Goal: Find contact information: Find contact information

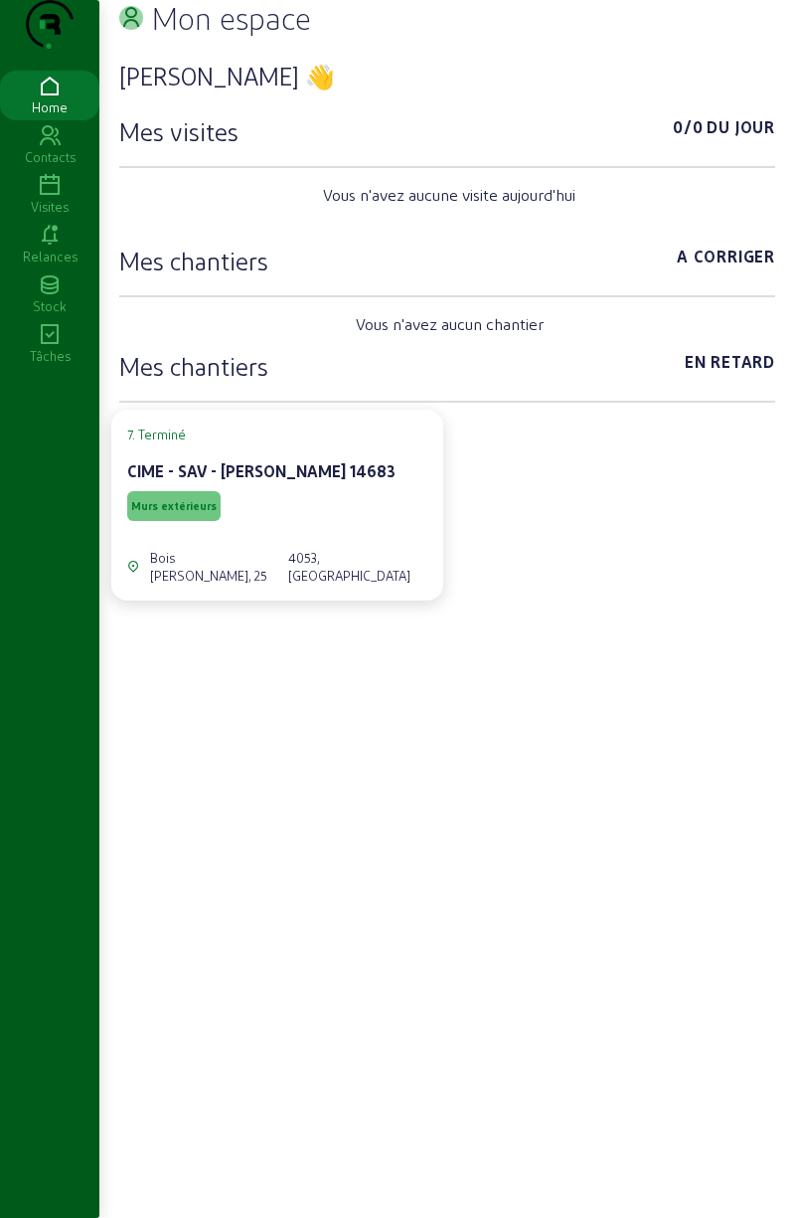
click at [46, 198] on icon at bounding box center [49, 186] width 99 height 24
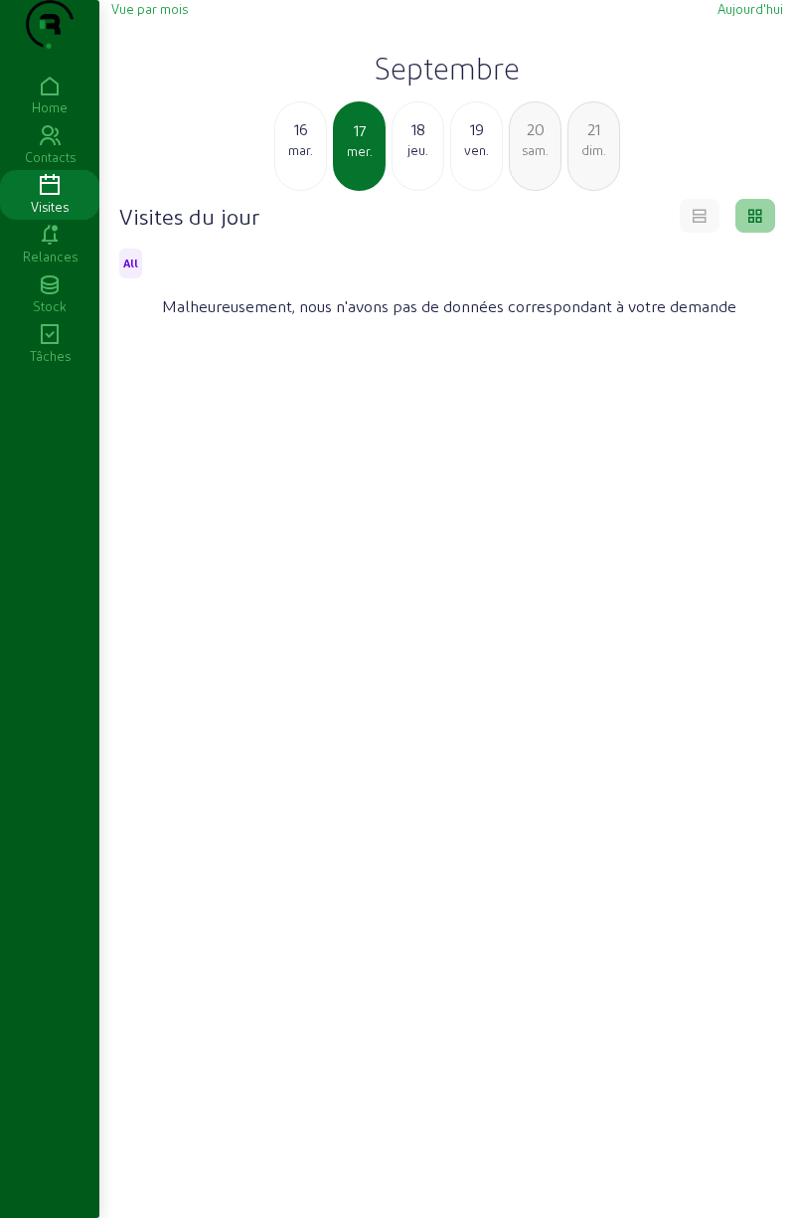
click at [415, 141] on div "18" at bounding box center [418, 129] width 51 height 24
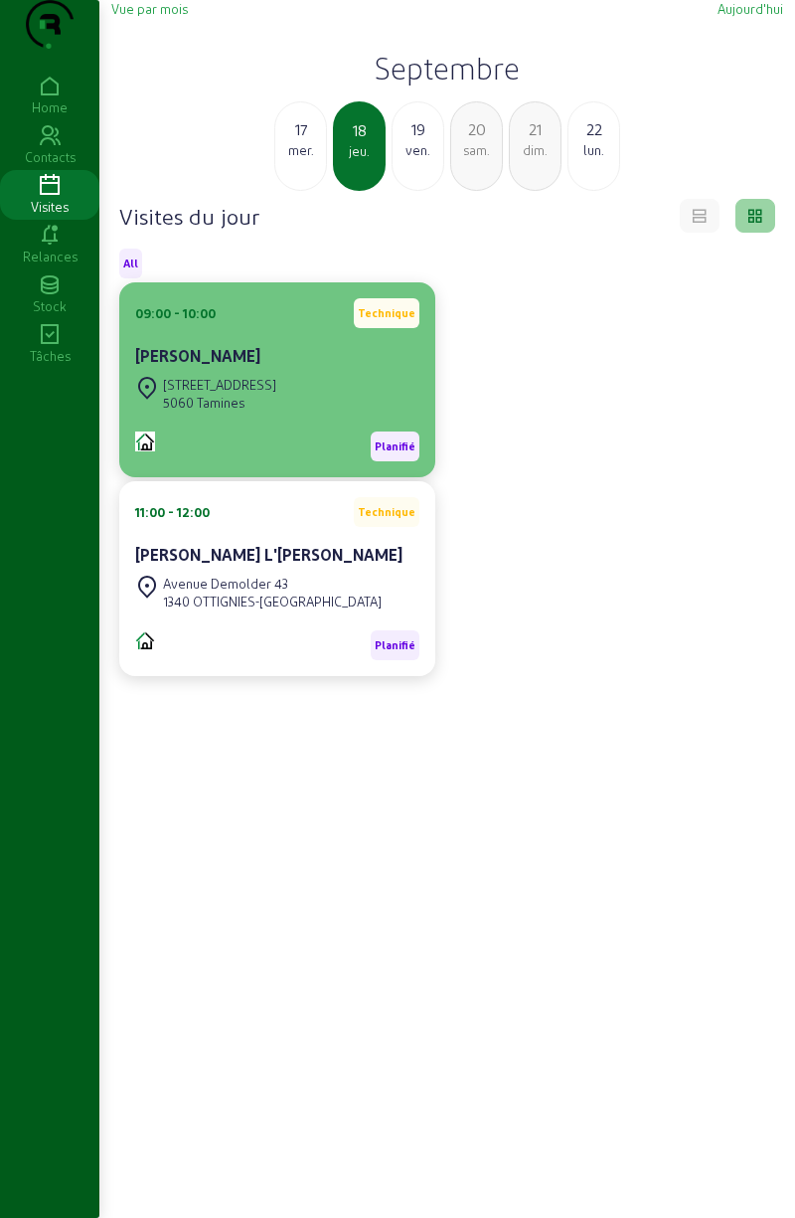
click at [239, 394] on div "[STREET_ADDRESS]" at bounding box center [219, 385] width 113 height 18
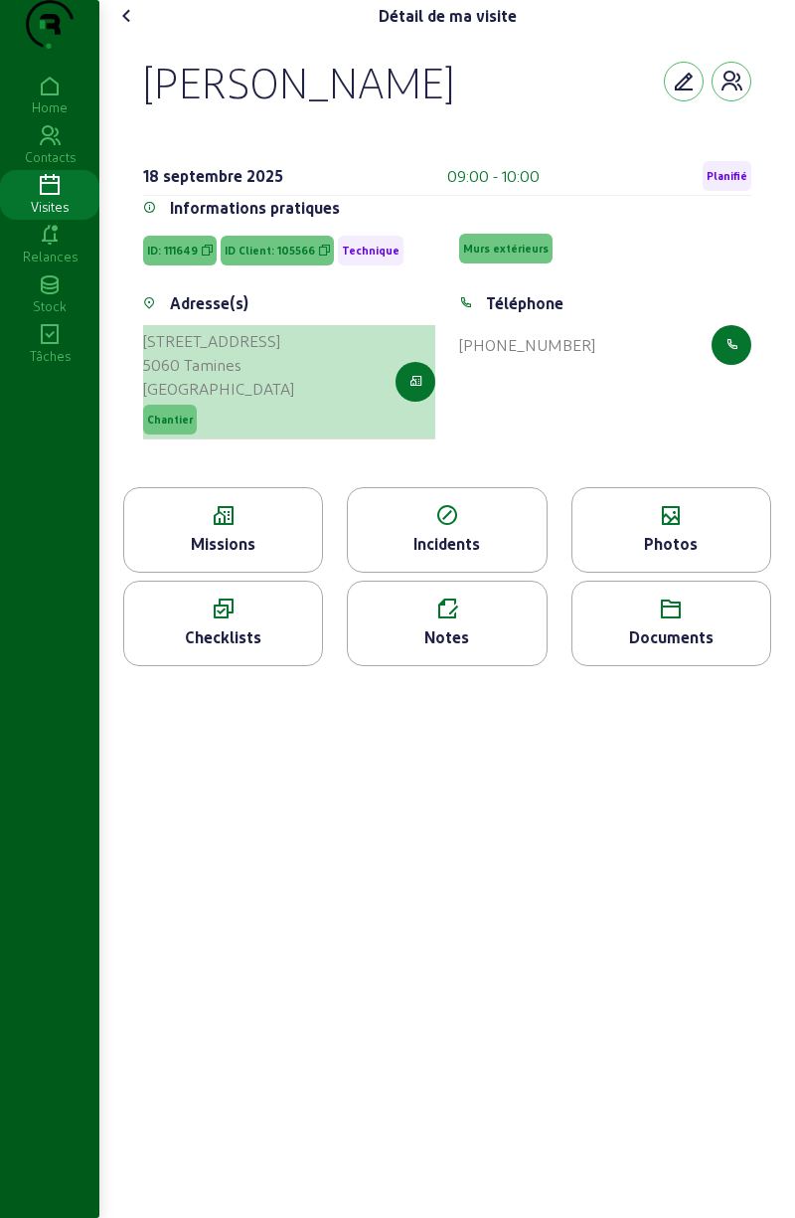
click at [206, 353] on div "[STREET_ADDRESS]" at bounding box center [218, 341] width 151 height 24
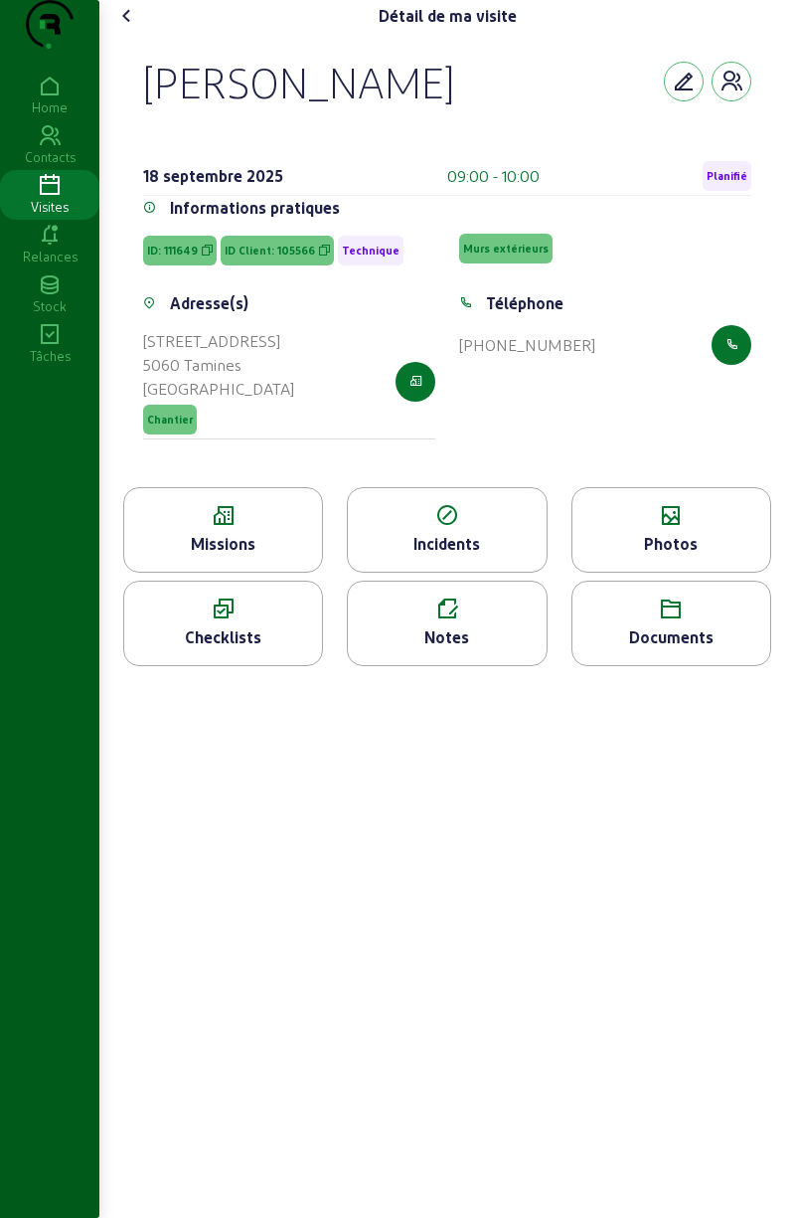
click at [515, 355] on cam-contact-information "Téléphone [PHONE_NUMBER]" at bounding box center [605, 328] width 292 height 74
click at [523, 365] on div "[PHONE_NUMBER]" at bounding box center [605, 345] width 292 height 40
click at [533, 315] on div "Téléphone" at bounding box center [525, 303] width 78 height 24
click at [526, 357] on div "[PHONE_NUMBER]" at bounding box center [527, 345] width 136 height 24
click at [531, 315] on div "Téléphone" at bounding box center [525, 303] width 78 height 24
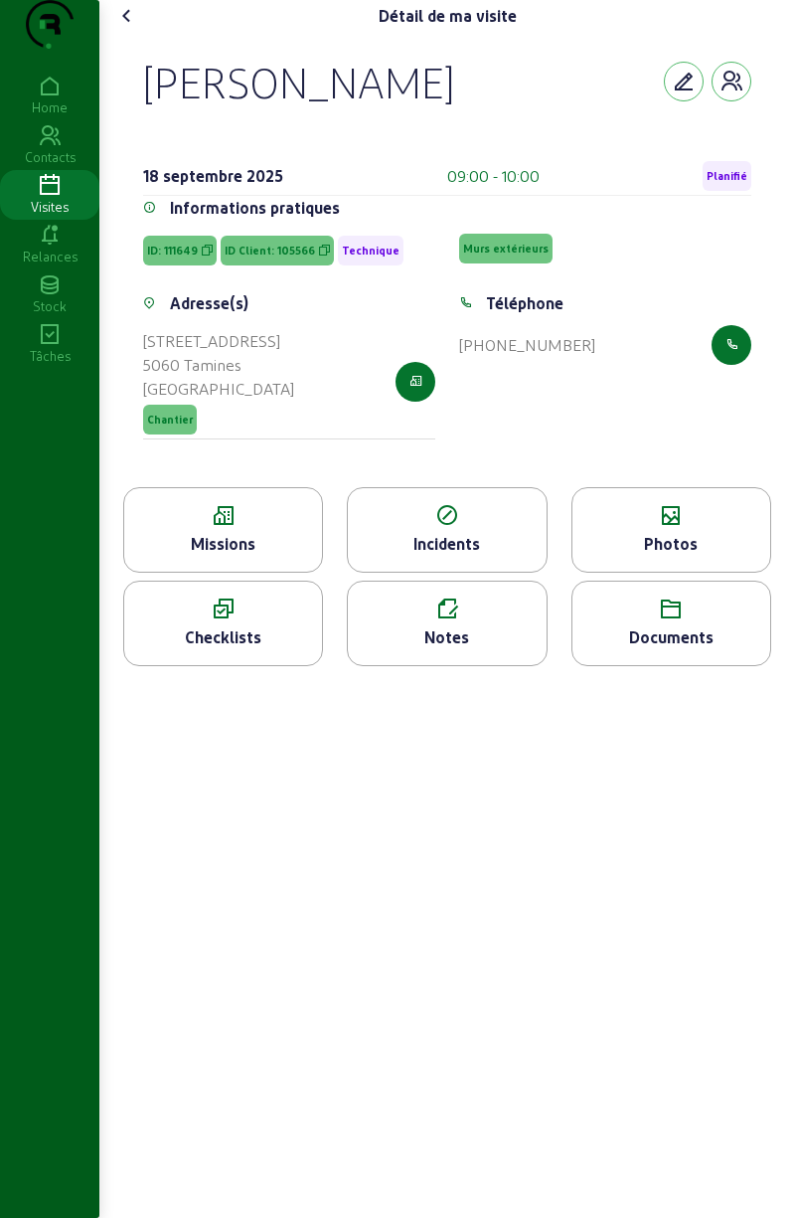
click at [524, 315] on div "Téléphone" at bounding box center [525, 303] width 78 height 24
click at [274, 265] on span "ID Client: 105566" at bounding box center [277, 251] width 113 height 30
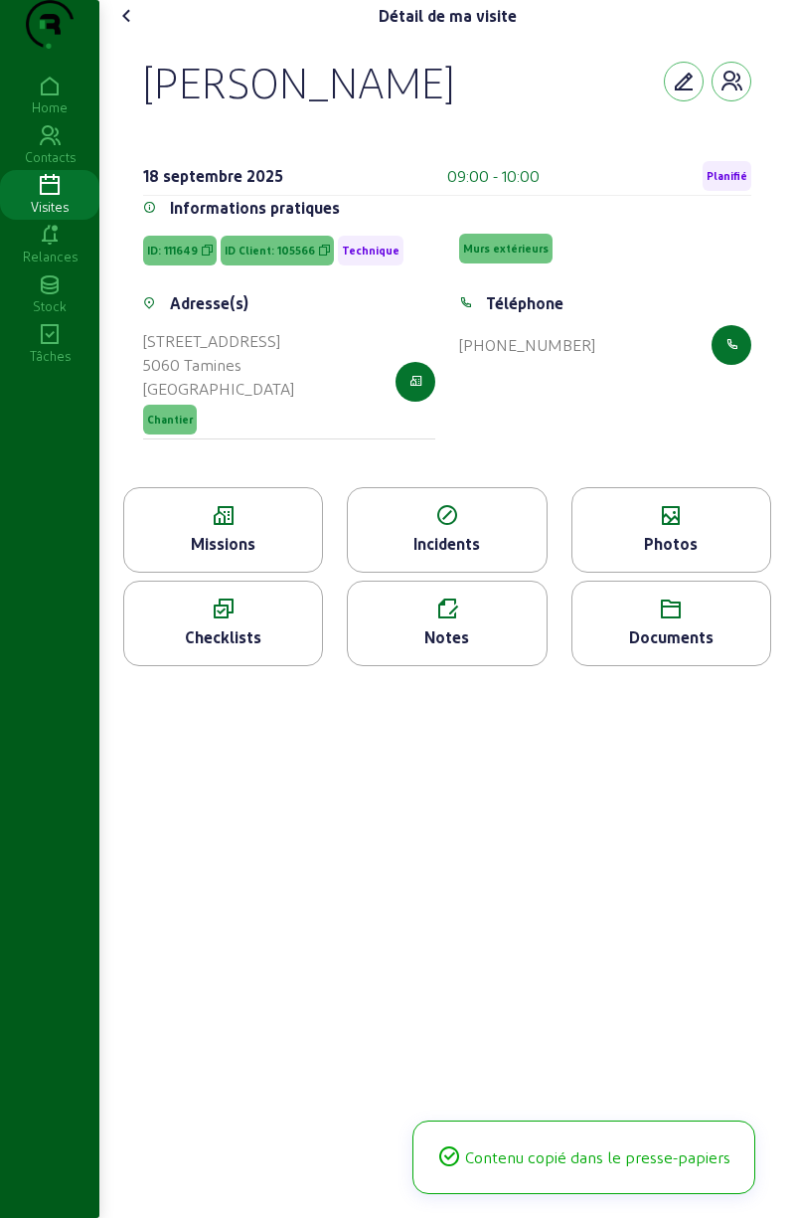
click at [187, 258] on span "ID: 111649" at bounding box center [172, 251] width 51 height 14
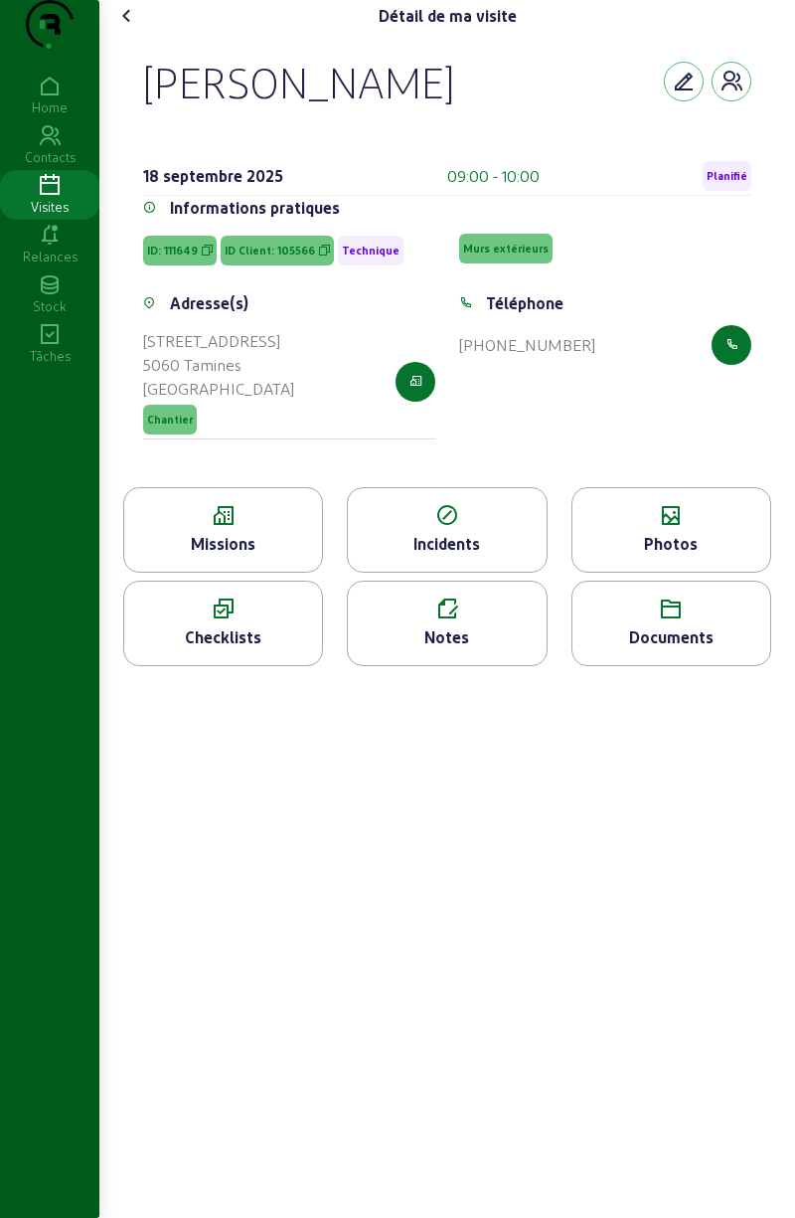
click at [443, 905] on div "Détail de ma visite [PERSON_NAME] 18 septembre 2025 09:00 - 10:00 Planifié Info…" at bounding box center [447, 609] width 696 height 1218
click at [727, 93] on icon "button" at bounding box center [732, 82] width 24 height 24
